Goal: Task Accomplishment & Management: Complete application form

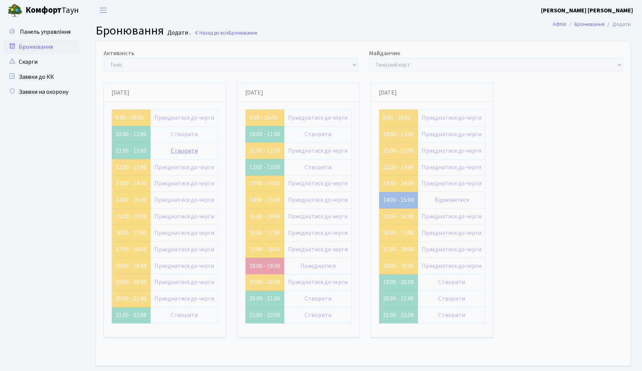
click at [189, 154] on link "Створити" at bounding box center [184, 151] width 27 height 8
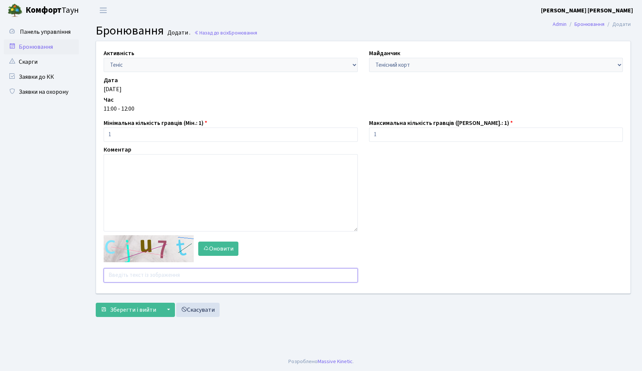
click at [144, 282] on input "text" at bounding box center [231, 275] width 254 height 14
type input "ф"
type input "apm9c"
click at [134, 309] on span "Зберегти і вийти" at bounding box center [133, 310] width 46 height 8
click at [129, 270] on input "text" at bounding box center [231, 275] width 254 height 14
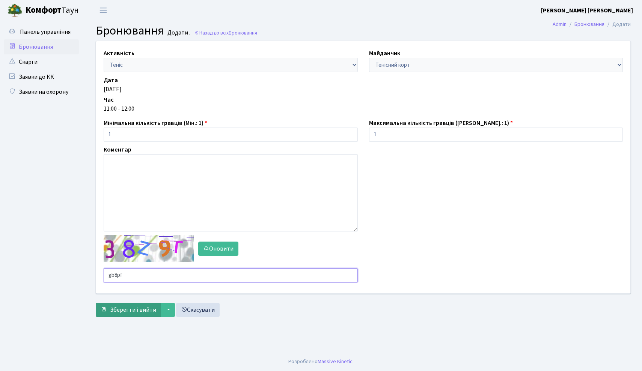
type input "gb8pf"
click at [125, 310] on span "Зберегти і вийти" at bounding box center [133, 310] width 46 height 8
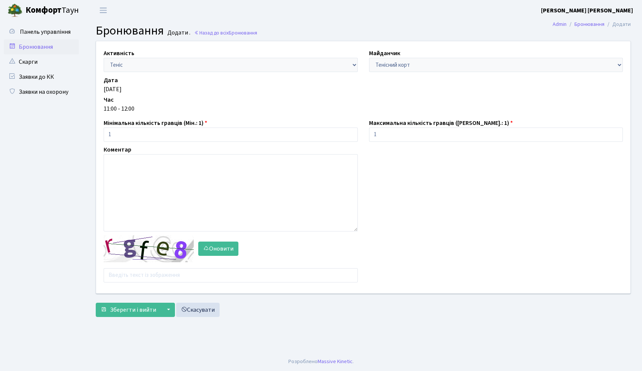
click at [49, 49] on link "Бронювання" at bounding box center [41, 46] width 75 height 15
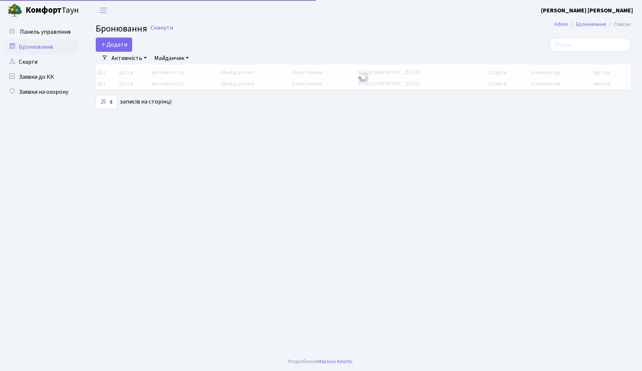
select select "25"
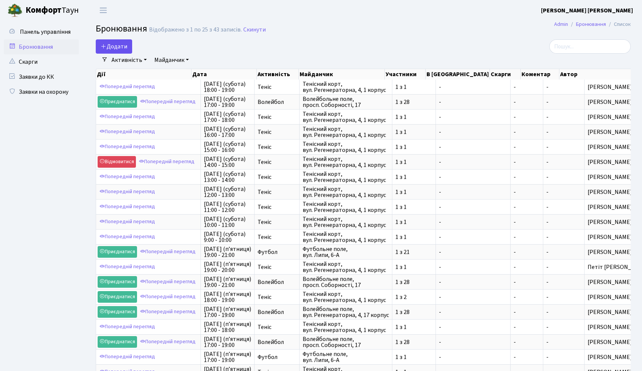
click at [125, 47] on button "Додати" at bounding box center [114, 46] width 36 height 14
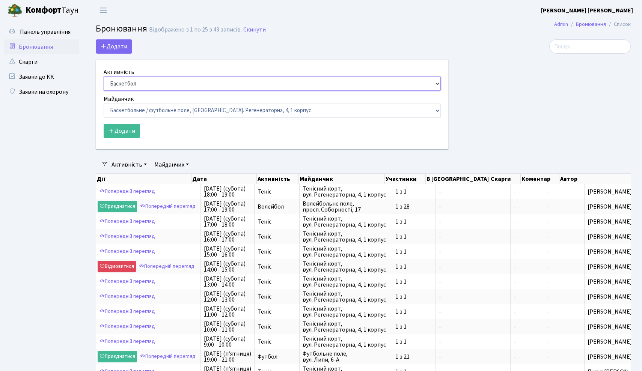
select select "1"
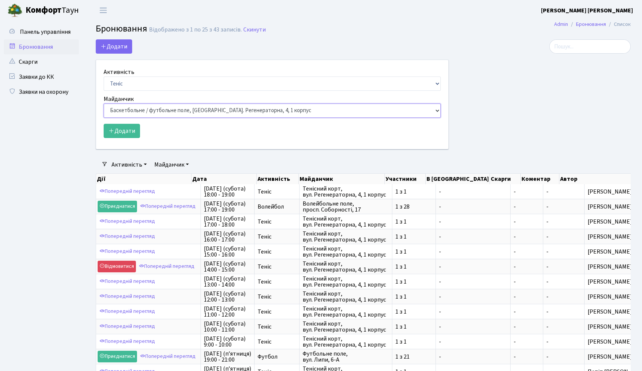
select select "1"
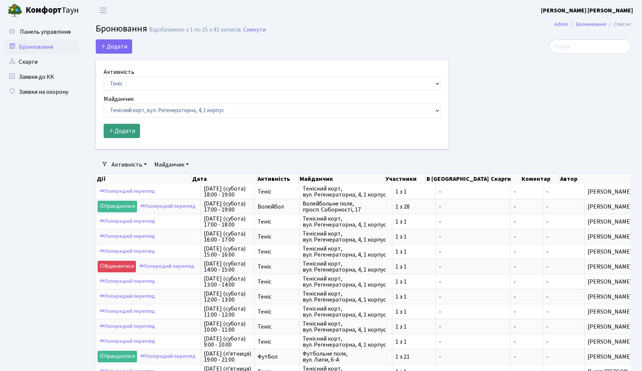
click at [125, 136] on button "Додати" at bounding box center [122, 131] width 36 height 14
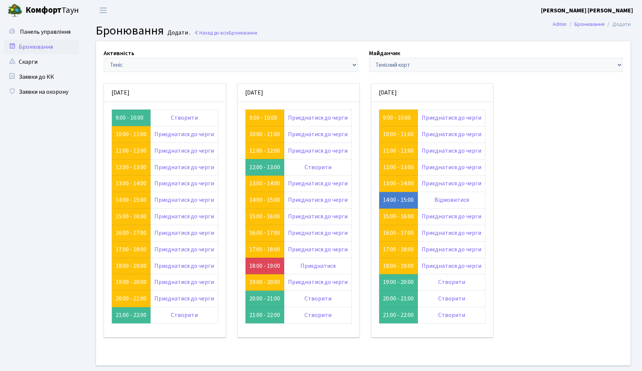
click at [51, 48] on link "Бронювання" at bounding box center [41, 46] width 75 height 15
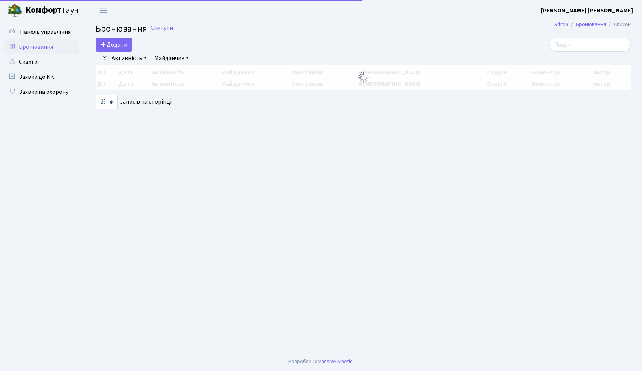
select select "25"
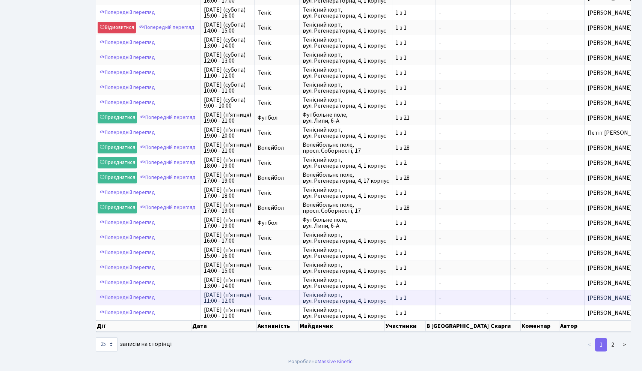
scroll to position [144, 0]
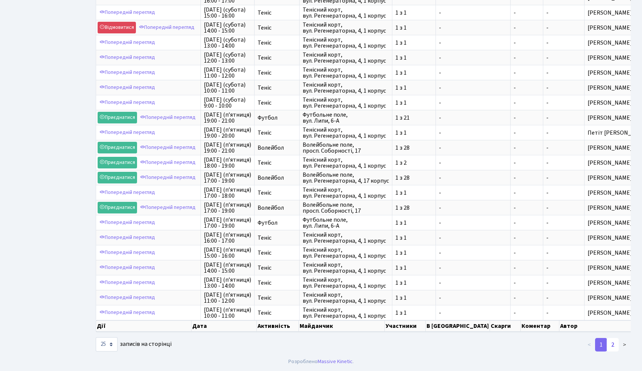
click at [616, 346] on link "2" at bounding box center [613, 345] width 12 height 14
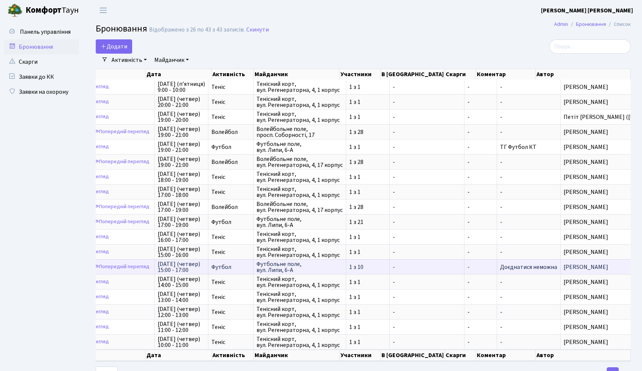
scroll to position [0, 0]
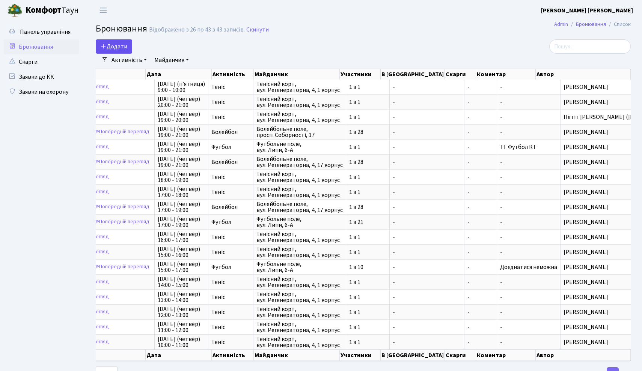
click at [110, 48] on button "Додати" at bounding box center [114, 46] width 36 height 14
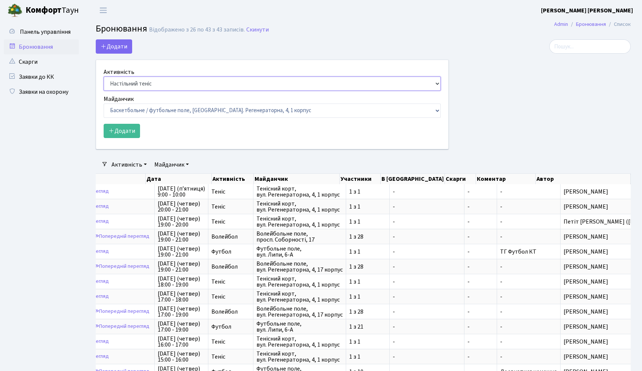
select select "1"
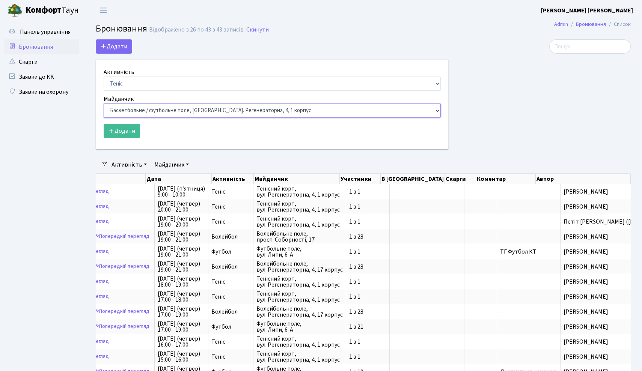
select select "1"
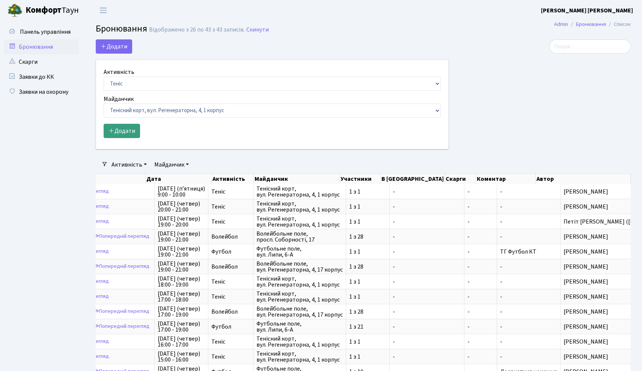
click at [126, 136] on button "Додати" at bounding box center [122, 131] width 36 height 14
